Goal: Task Accomplishment & Management: Use online tool/utility

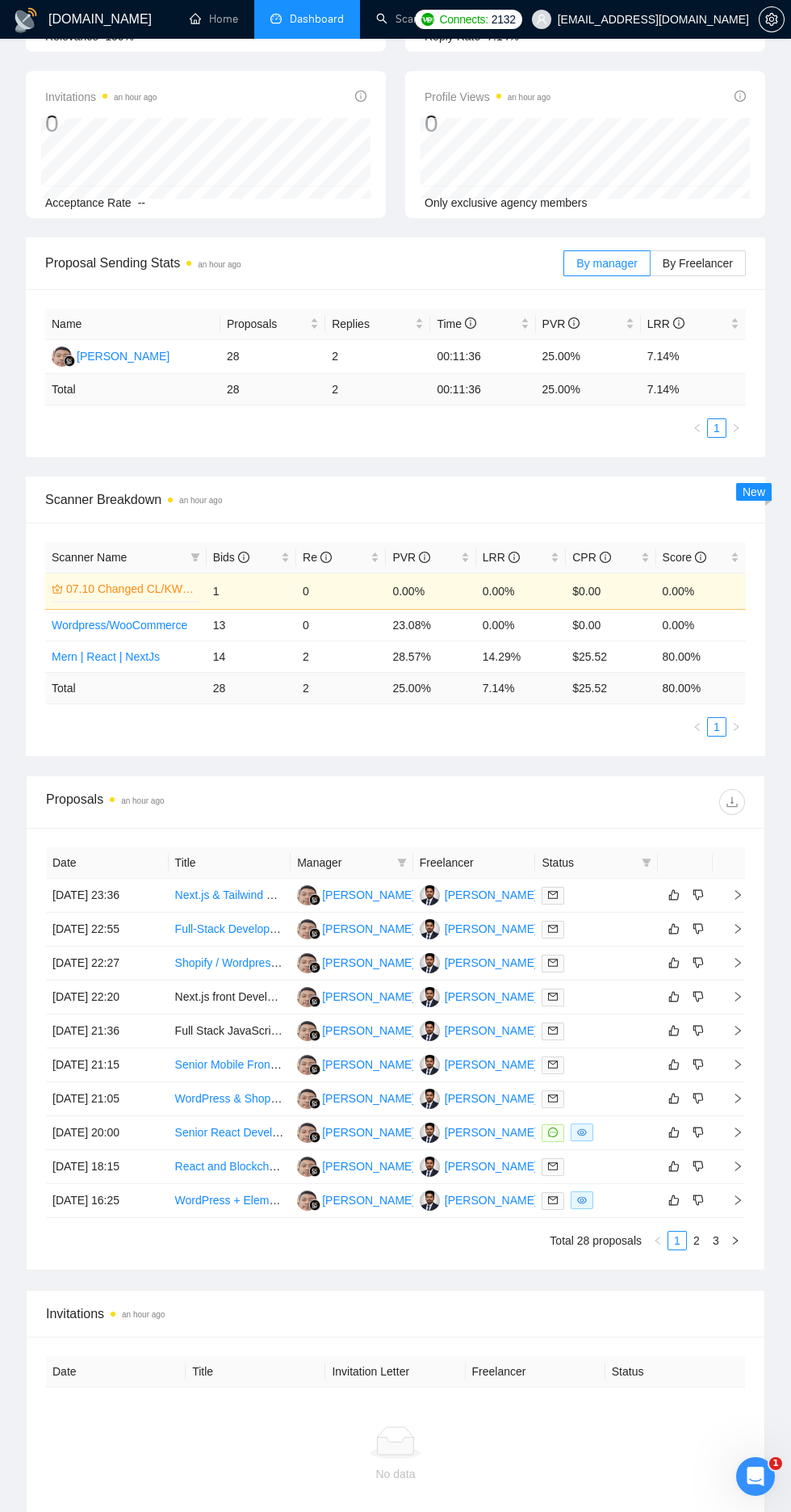
scroll to position [245, 0]
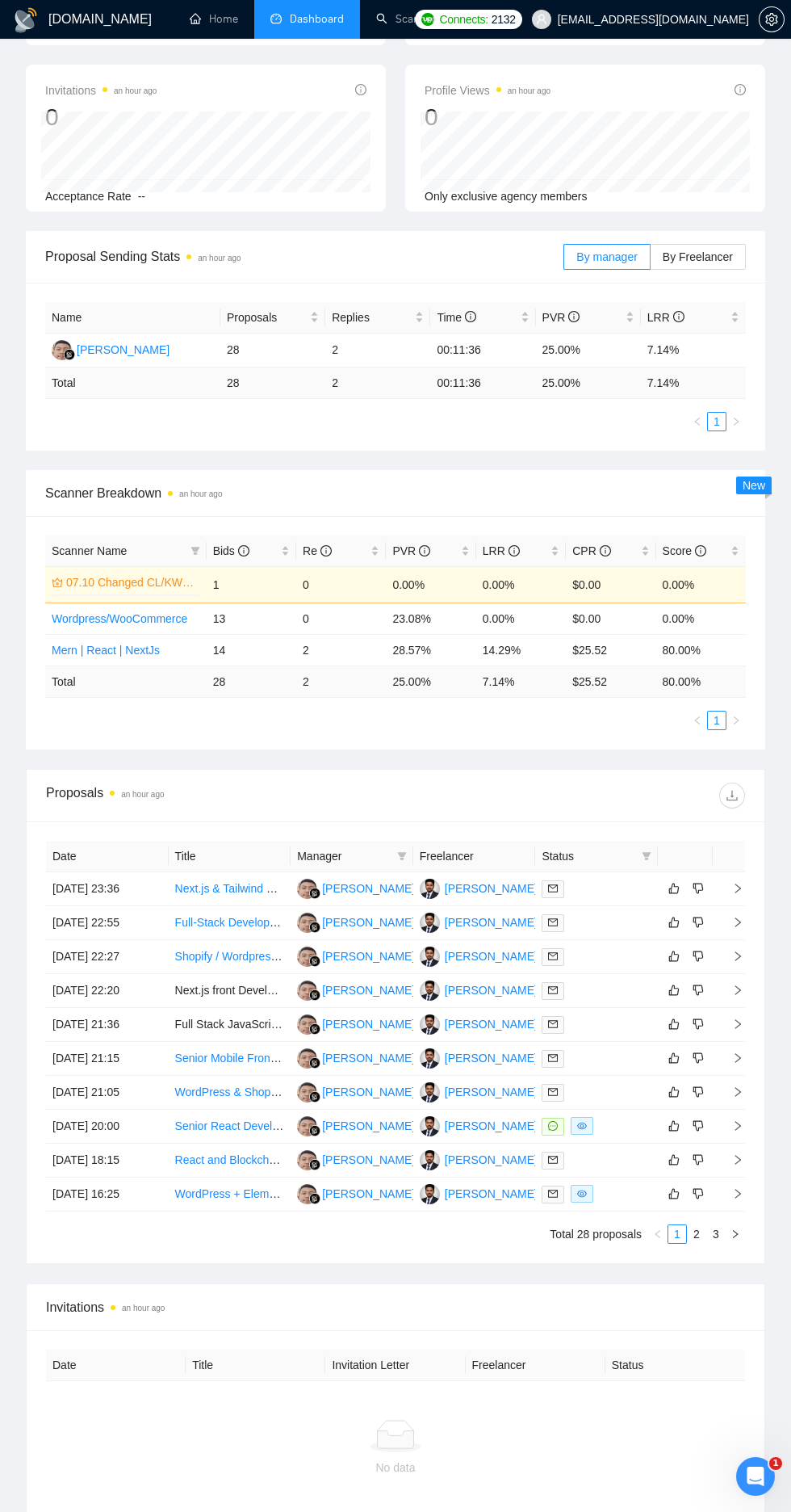
click at [420, 25] on link "Scanner" at bounding box center [406, 19] width 60 height 13
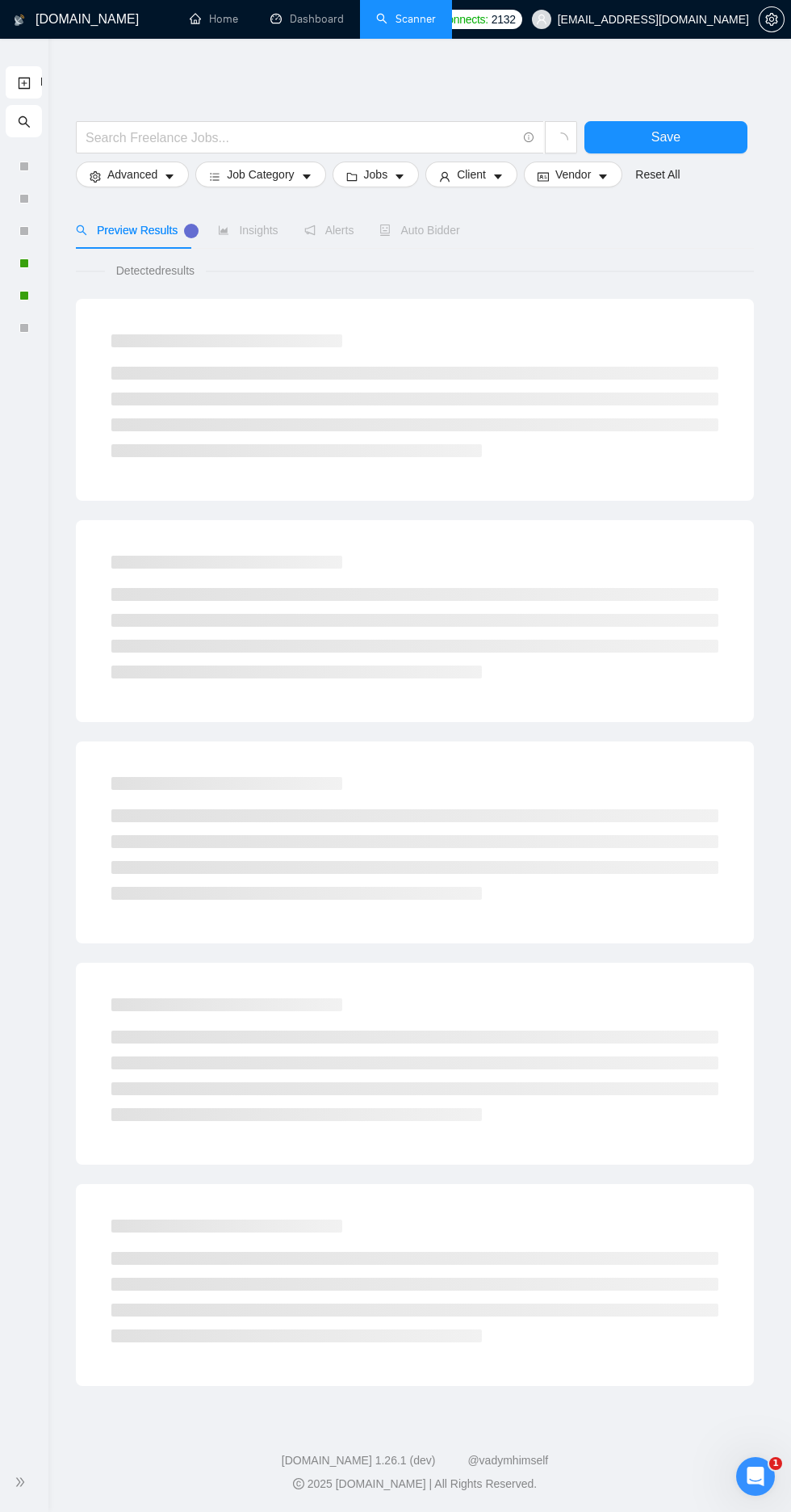
click at [23, 1486] on icon "double-right" at bounding box center [20, 1481] width 8 height 9
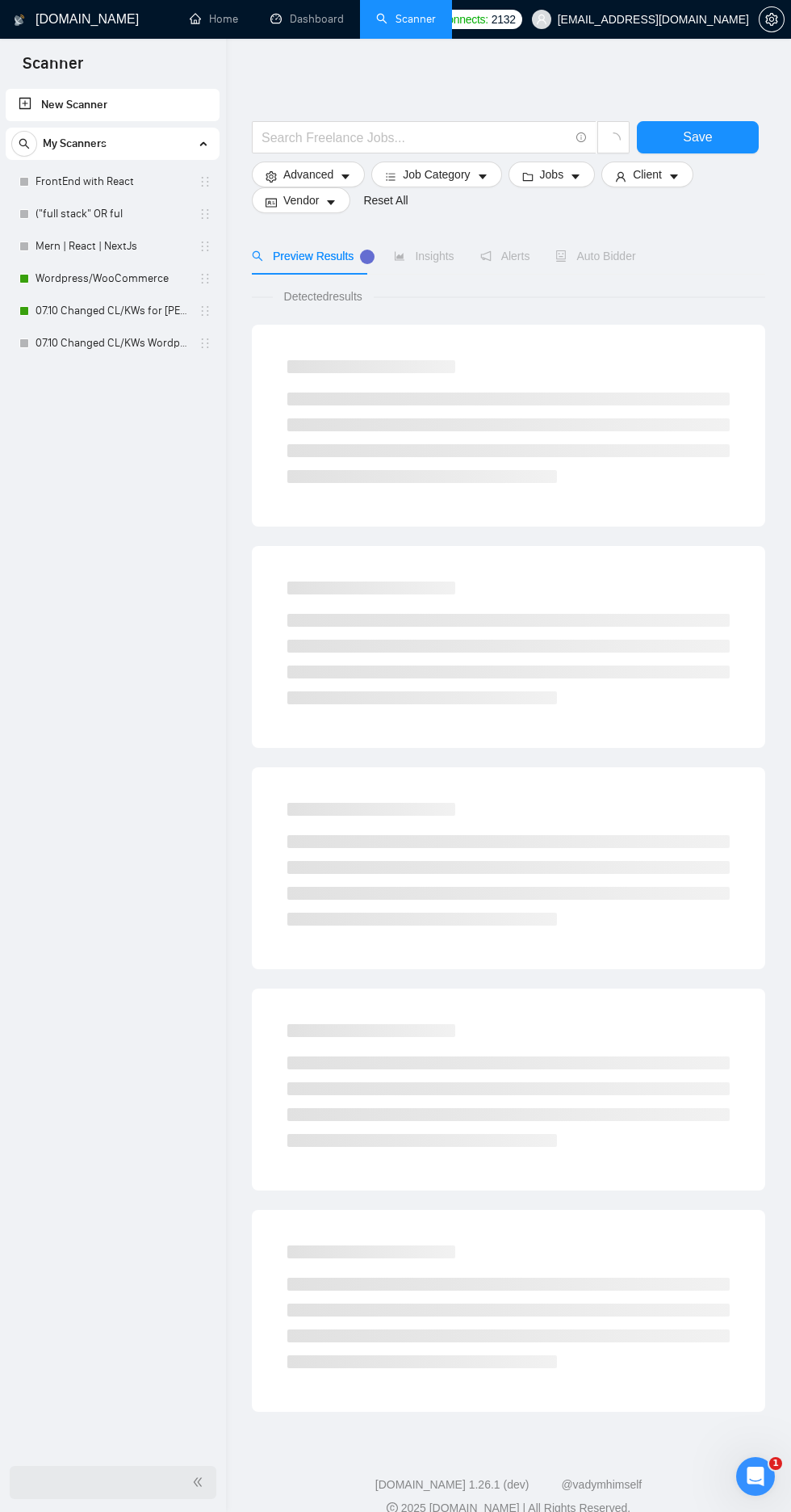
click at [122, 353] on link "07.10 Changed CL/KWs Wordpress/WooCommerce" at bounding box center [113, 343] width 153 height 33
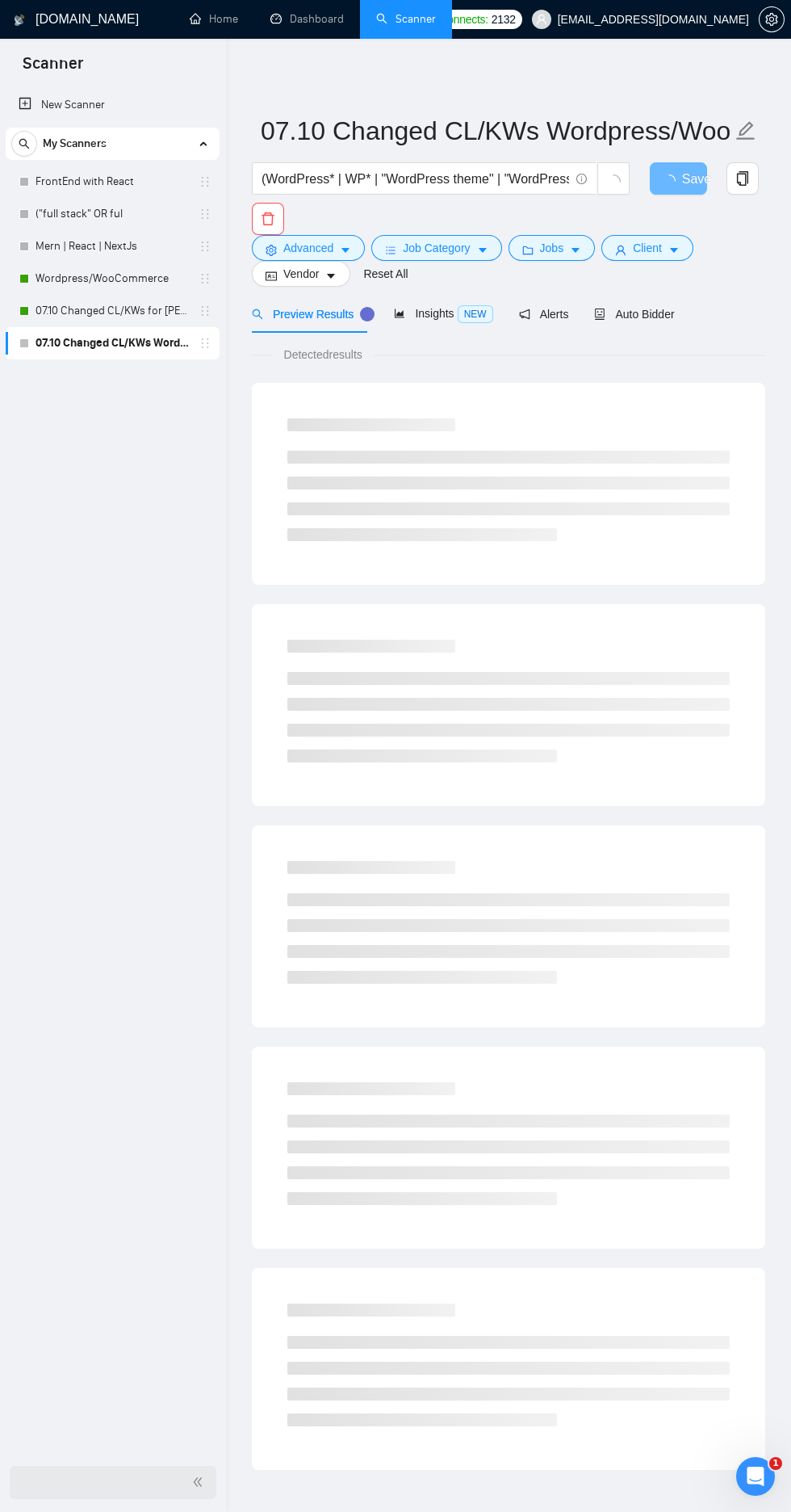
click at [200, 1488] on icon "double-left" at bounding box center [198, 1482] width 12 height 12
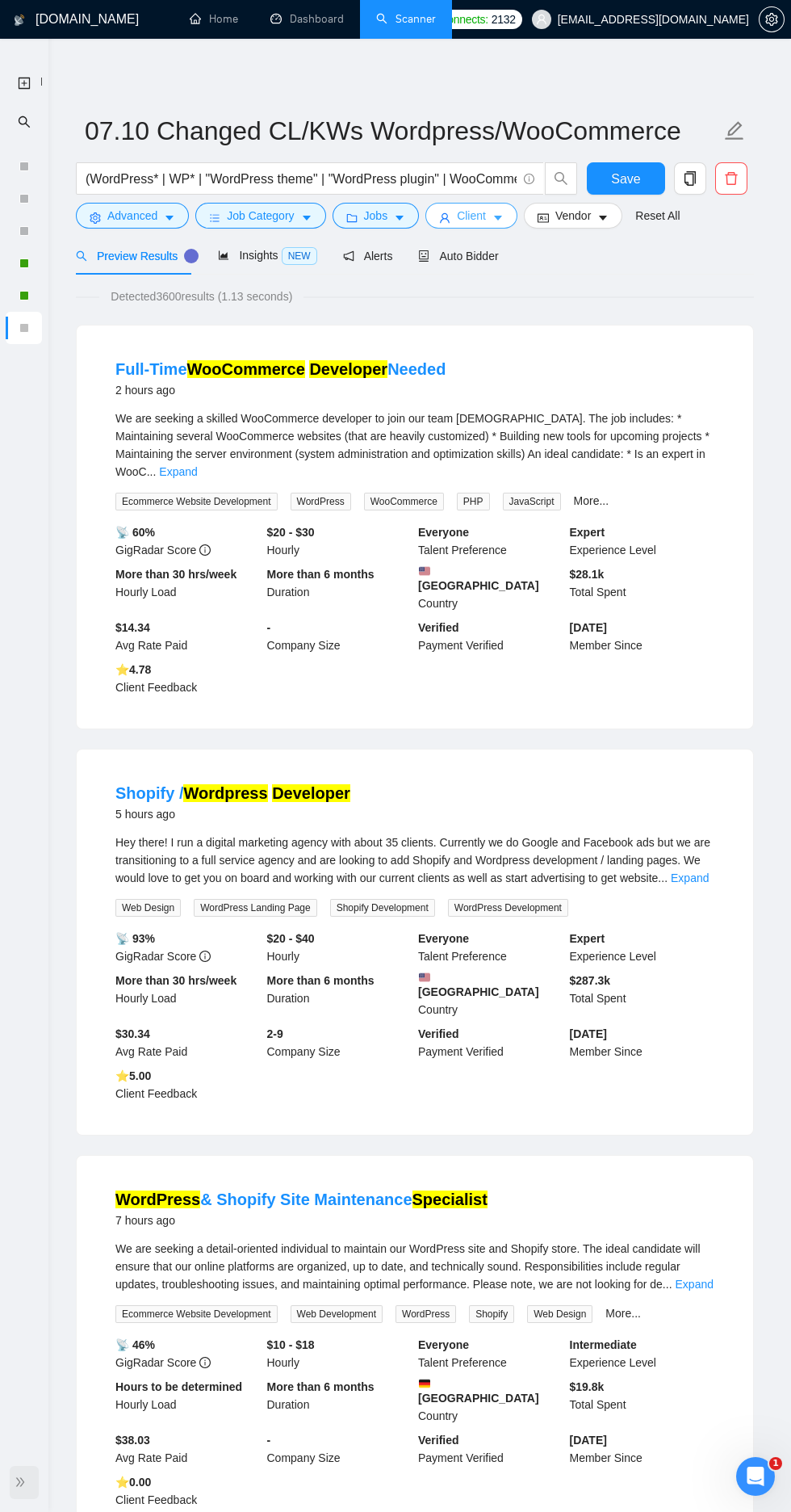
click at [498, 217] on icon "caret-down" at bounding box center [498, 219] width 8 height 5
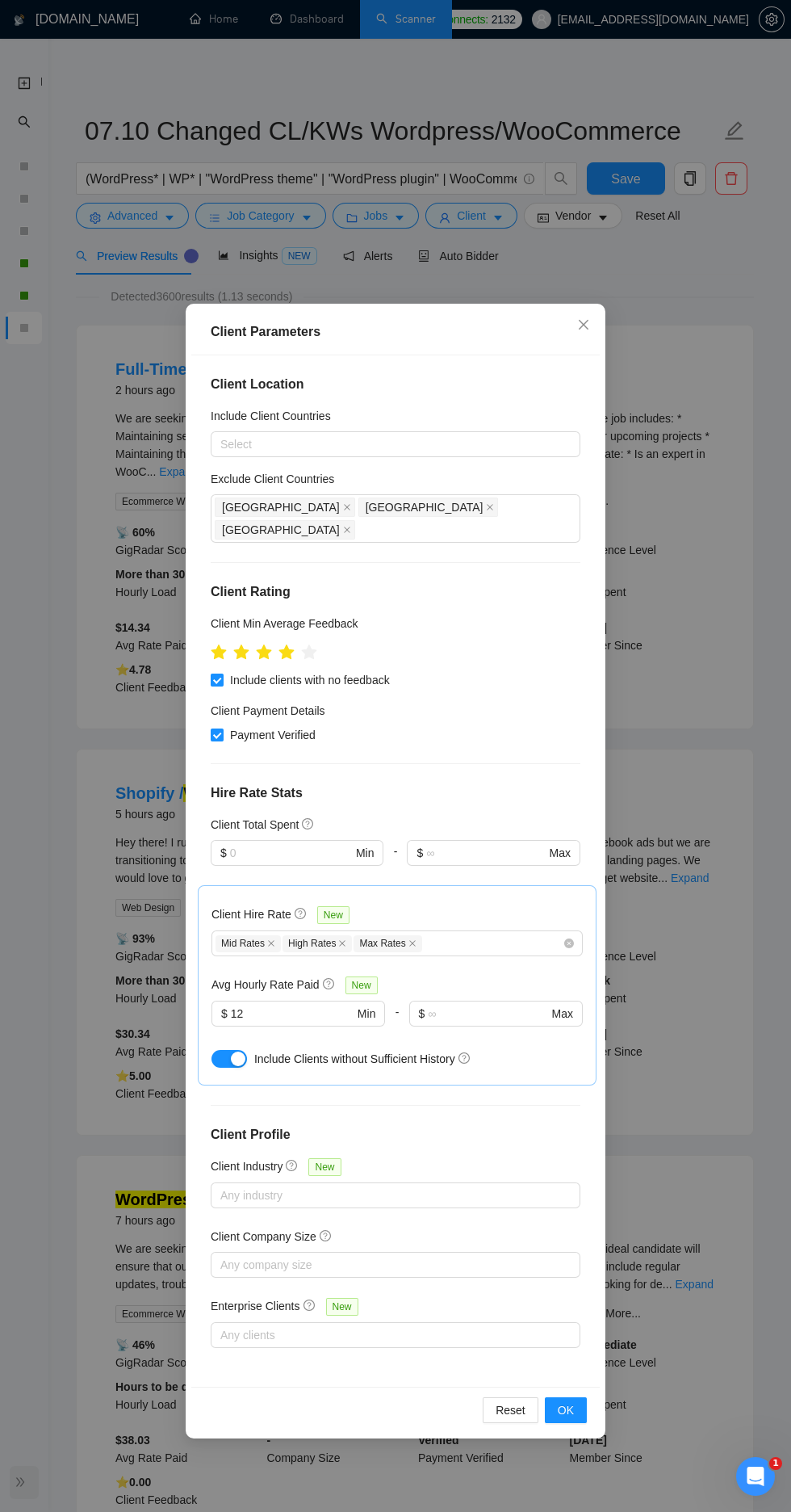
click at [697, 671] on div "Client Parameters Client Location Include Client Countries Select Exclude Clien…" at bounding box center [395, 756] width 791 height 1512
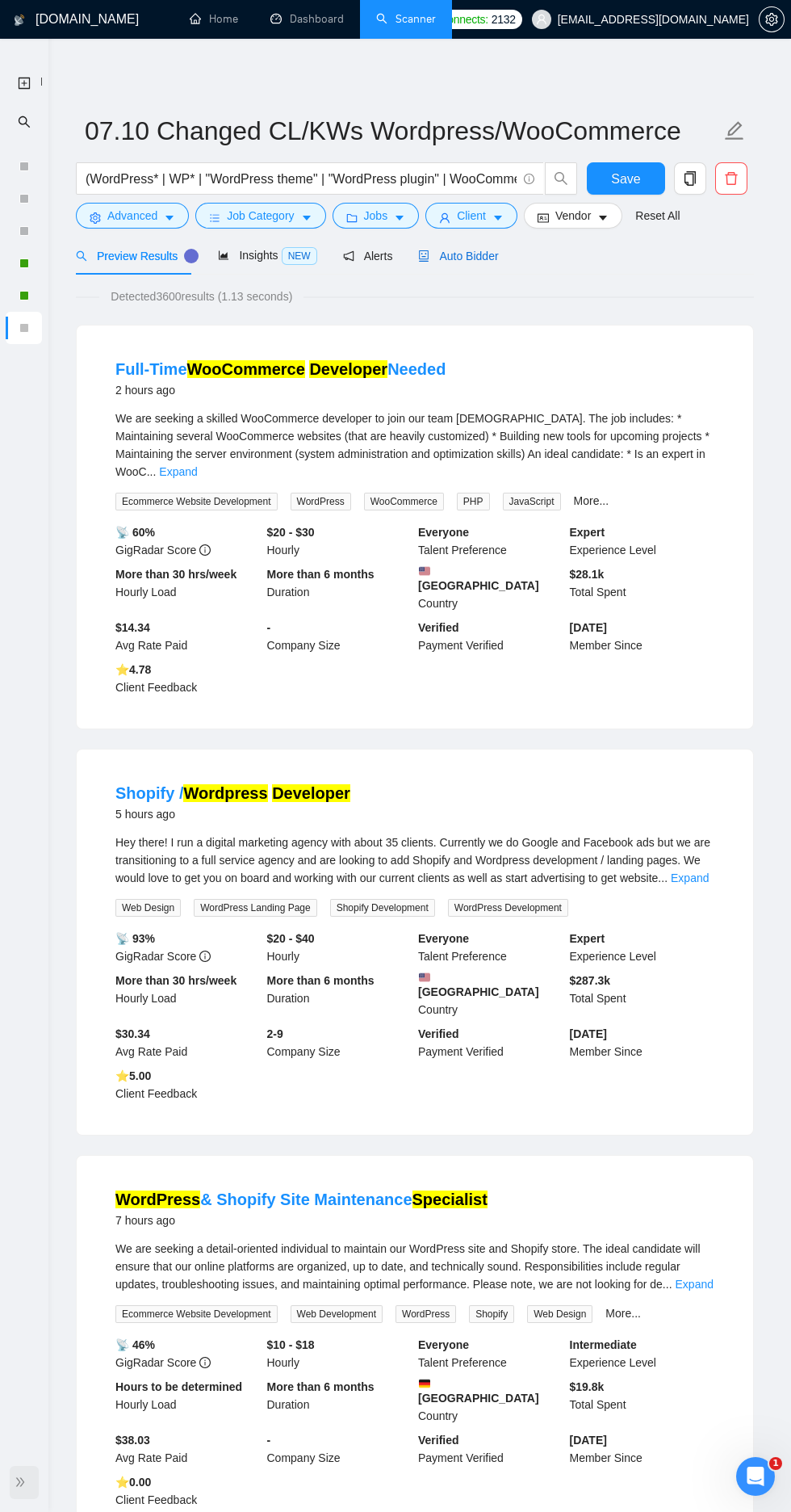
click at [476, 255] on span "Auto Bidder" at bounding box center [458, 255] width 80 height 13
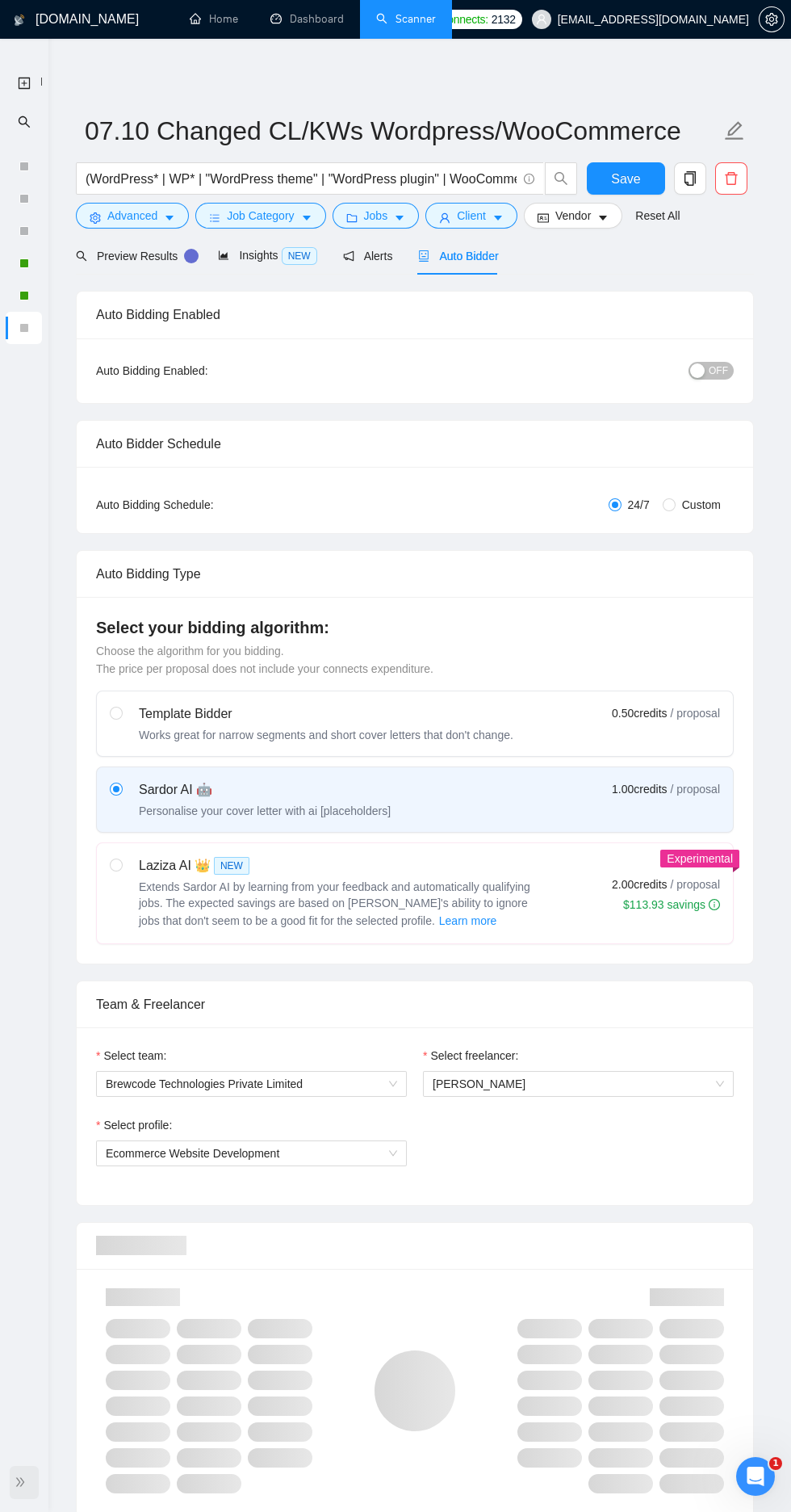
click at [213, 885] on span "Extends Sardor AI by learning from your feedback and automatically qualifying j…" at bounding box center [335, 904] width 392 height 47
click at [121, 870] on input "radio" at bounding box center [116, 864] width 12 height 12
radio input "true"
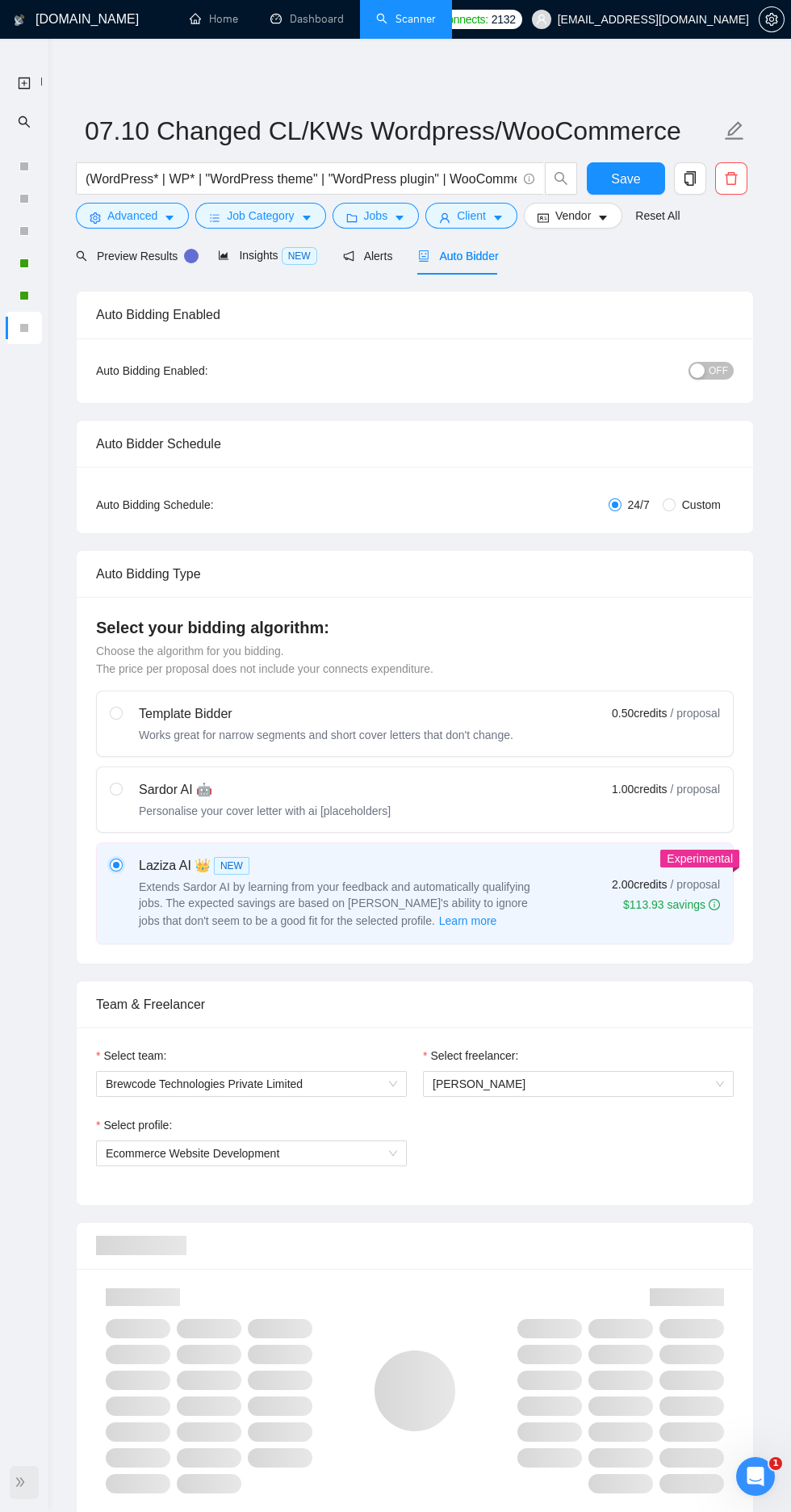
radio input "false"
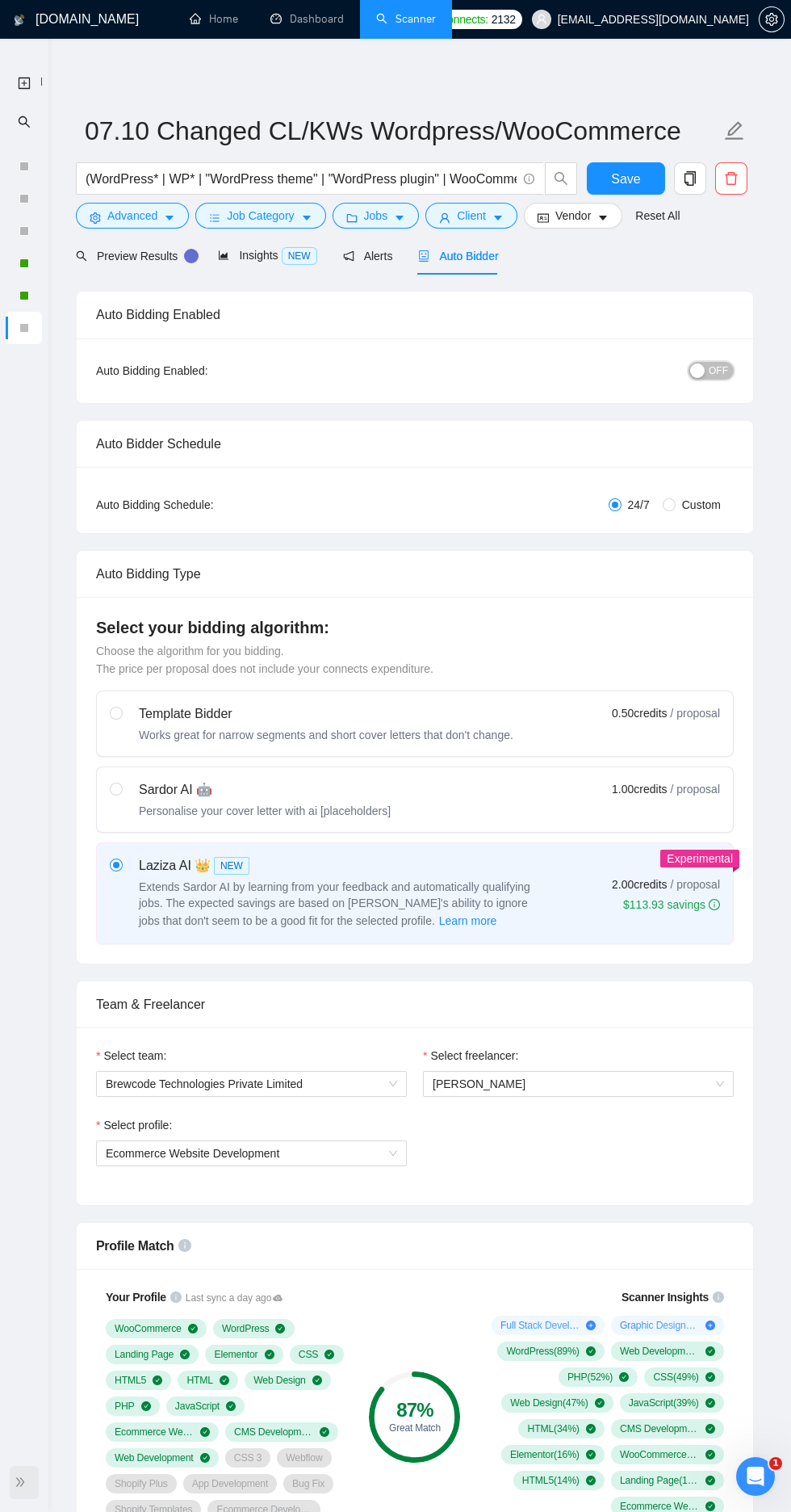
click at [703, 373] on div "button" at bounding box center [697, 370] width 14 height 14
click at [608, 175] on button "Save" at bounding box center [626, 178] width 78 height 33
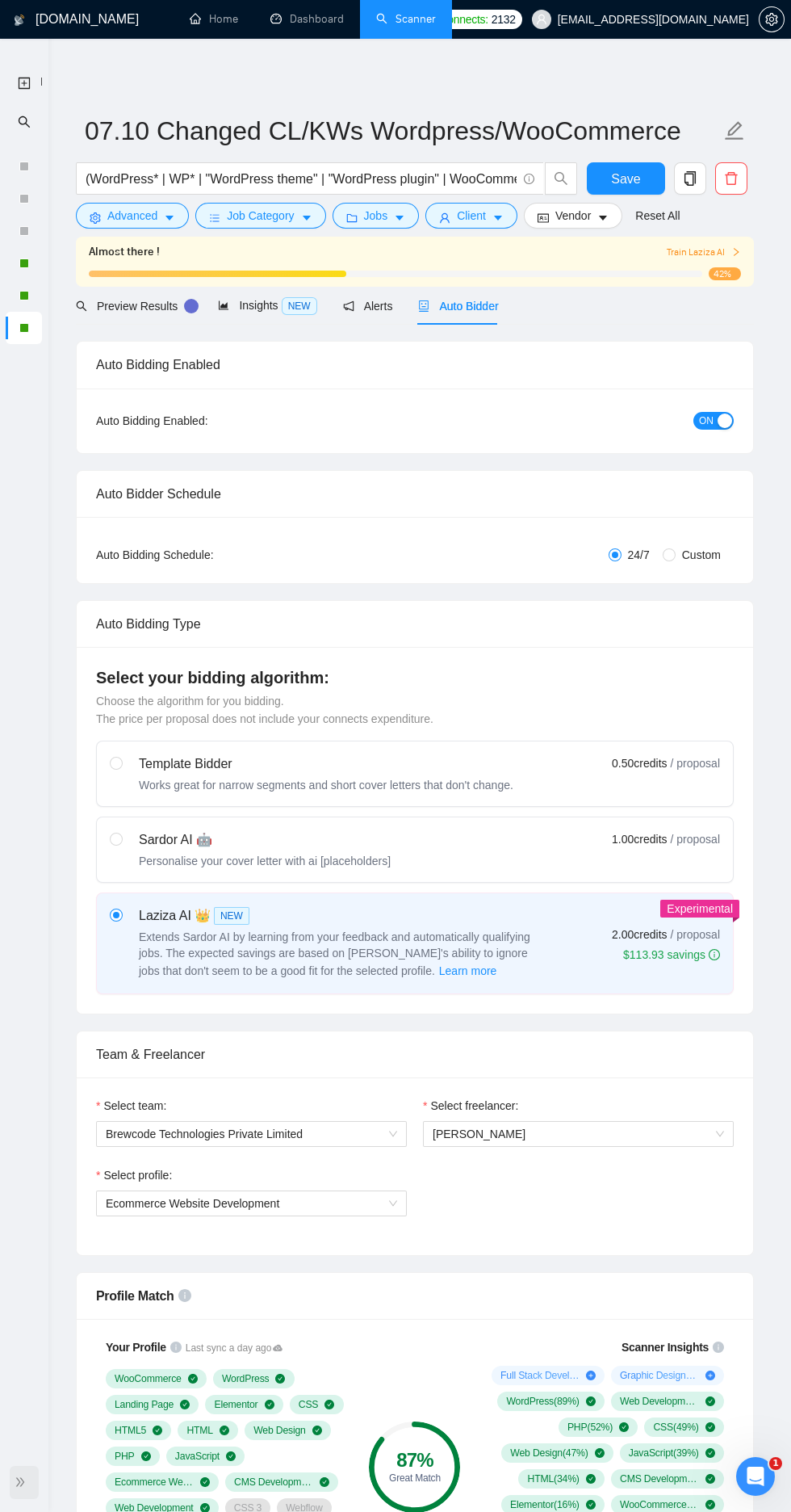
click at [33, 1483] on div at bounding box center [24, 1483] width 29 height 33
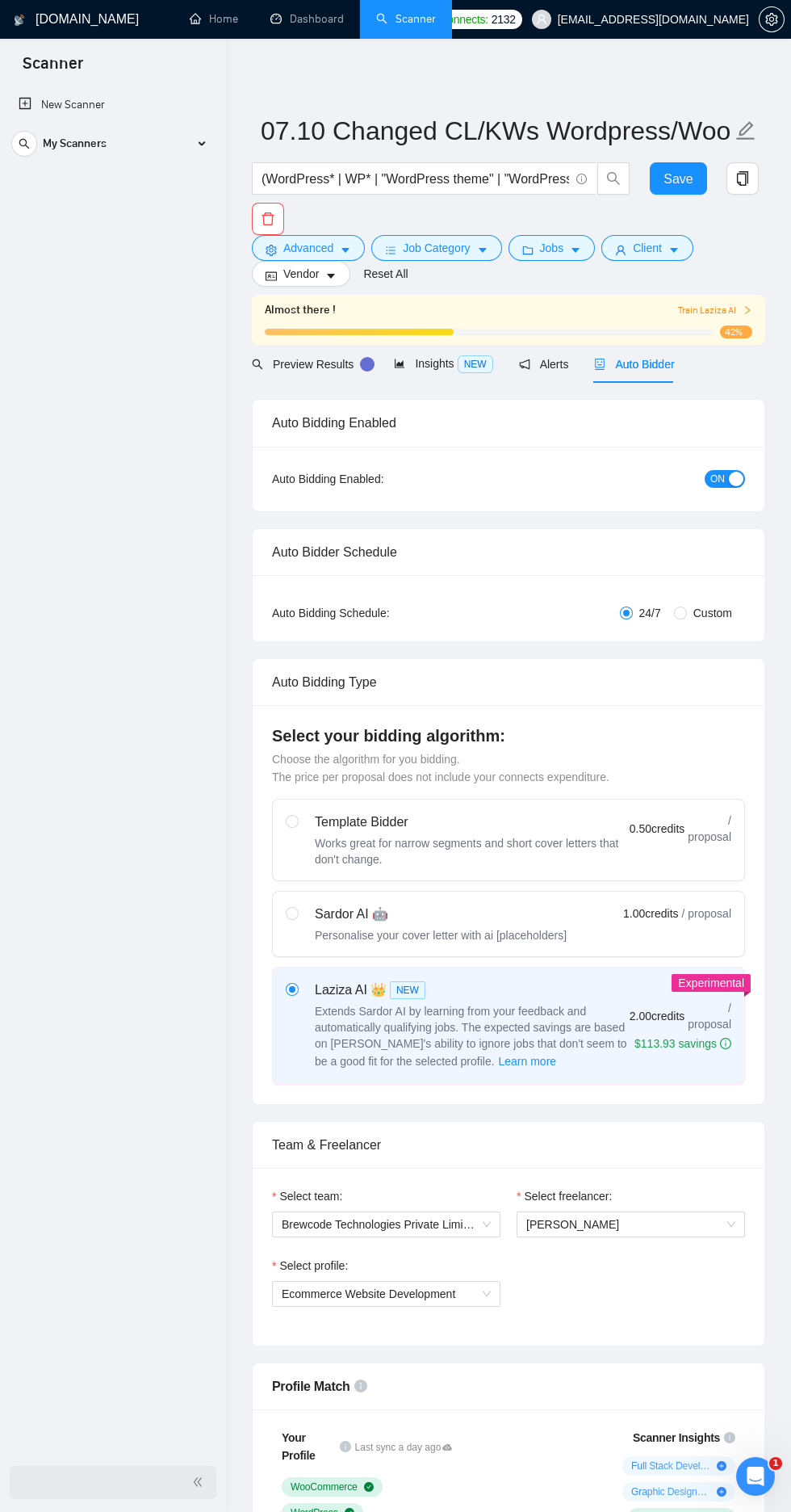
click at [203, 143] on icon at bounding box center [203, 144] width 0 height 8
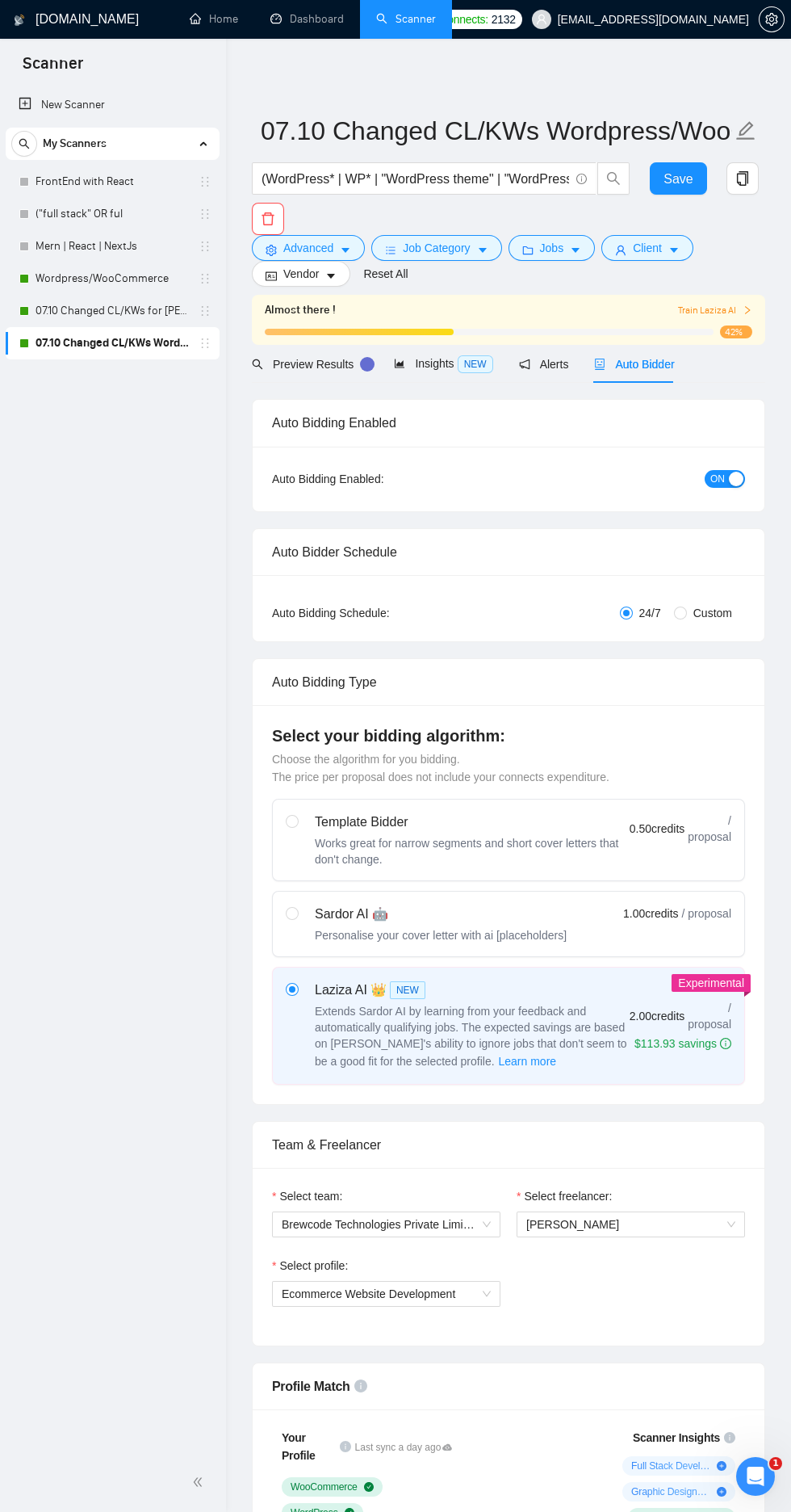
click at [125, 278] on link "Wordpress/WooCommerce" at bounding box center [113, 279] width 153 height 33
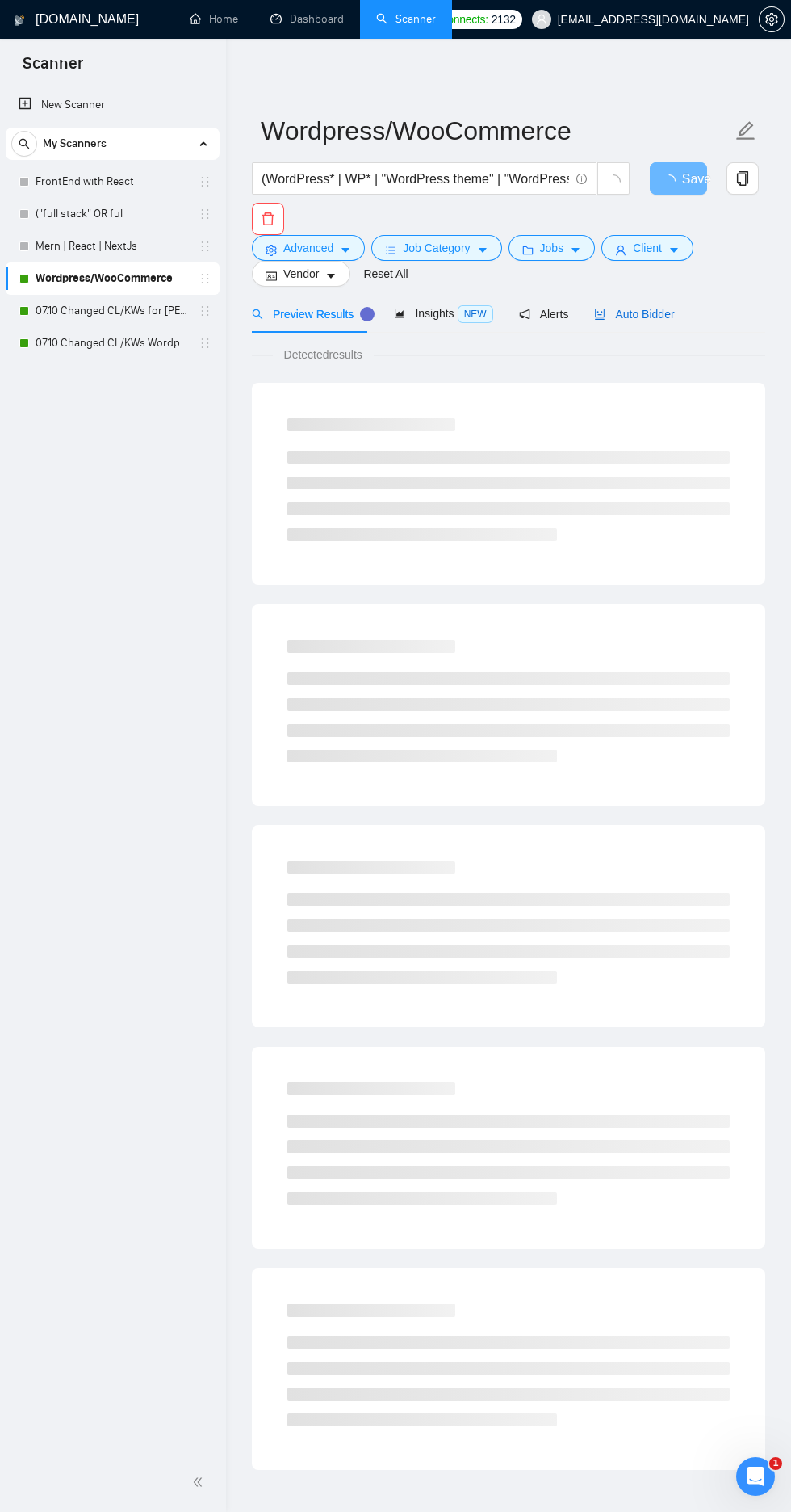
click at [645, 317] on span "Auto Bidder" at bounding box center [634, 314] width 80 height 13
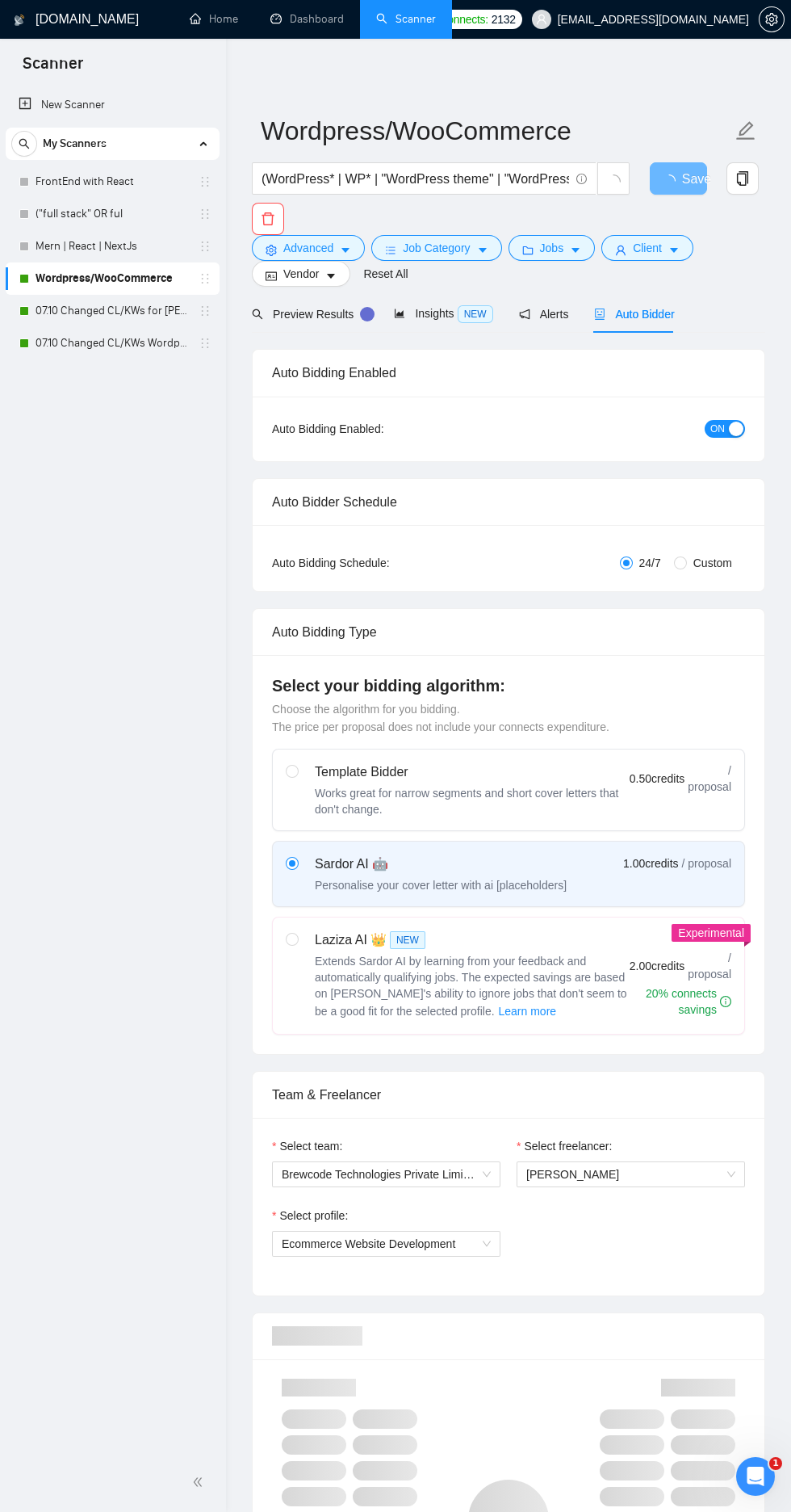
checkbox input "true"
click at [737, 426] on div "button" at bounding box center [735, 428] width 14 height 14
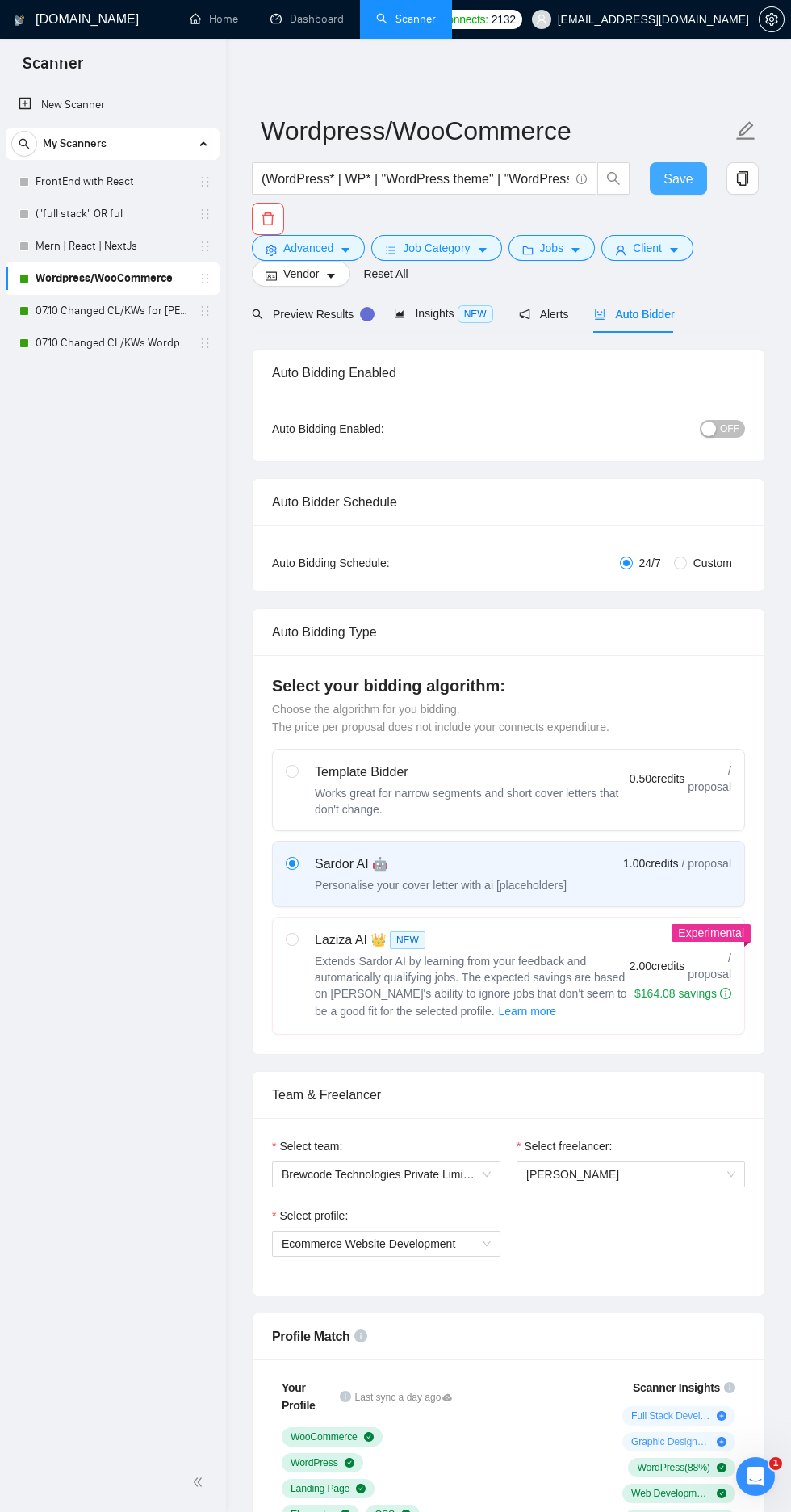
click at [669, 186] on span "Save" at bounding box center [678, 178] width 29 height 20
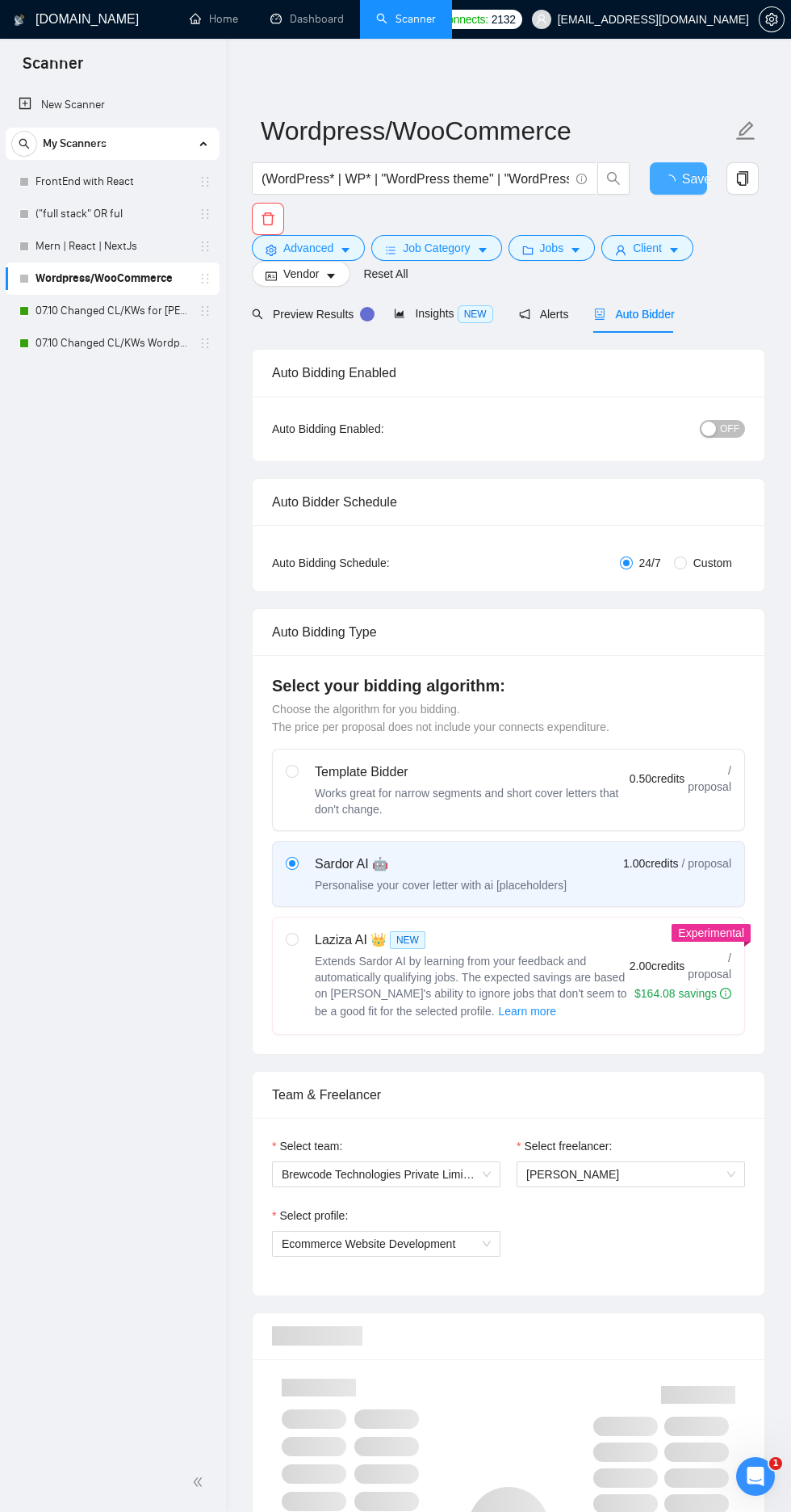
checkbox input "true"
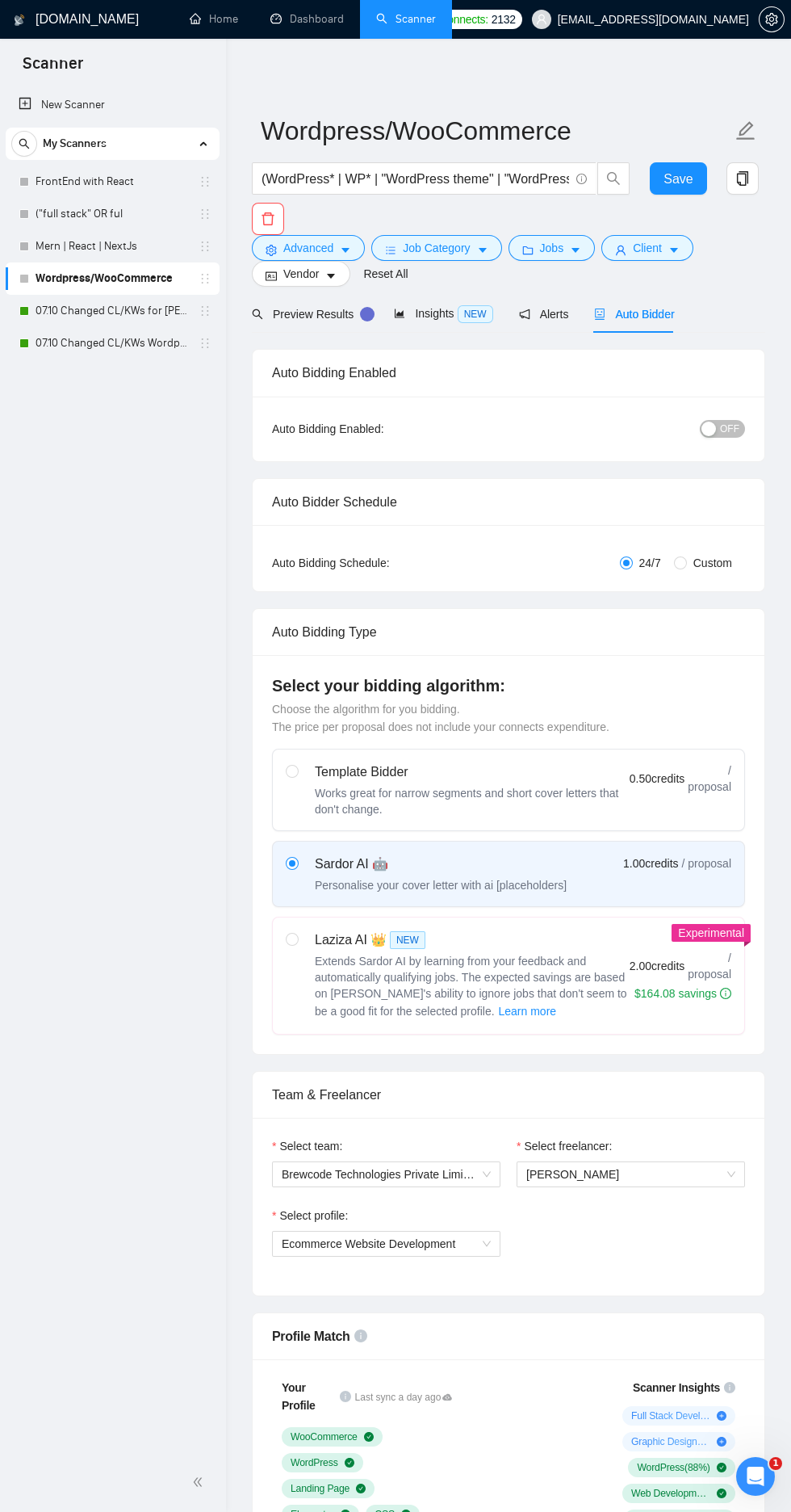
click at [288, 17] on link "Dashboard" at bounding box center [307, 19] width 73 height 13
